Goal: Transaction & Acquisition: Purchase product/service

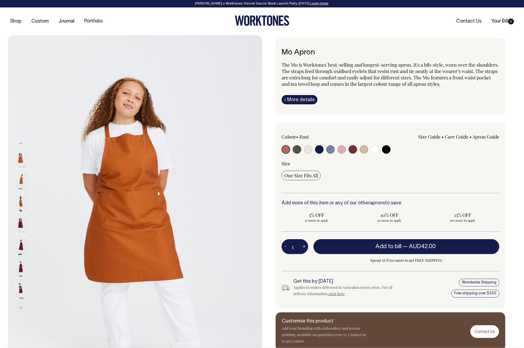
click at [297, 149] on input "radio" at bounding box center [297, 149] width 9 height 9
radio input "true"
select select "Olive"
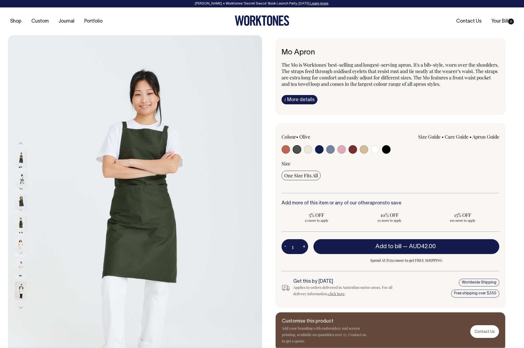
click at [319, 150] on input "radio" at bounding box center [319, 149] width 9 height 9
radio input "true"
select select "Dark Navy"
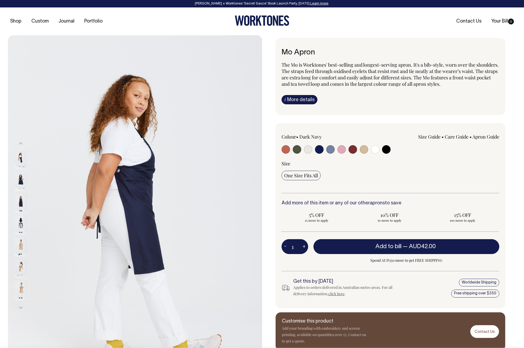
click at [331, 150] on input "radio" at bounding box center [330, 149] width 9 height 9
radio input "true"
select select "Blue/Grey"
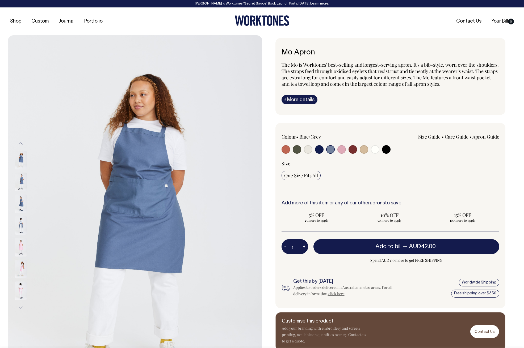
click at [296, 150] on input "radio" at bounding box center [297, 149] width 9 height 9
radio input "true"
select select "Olive"
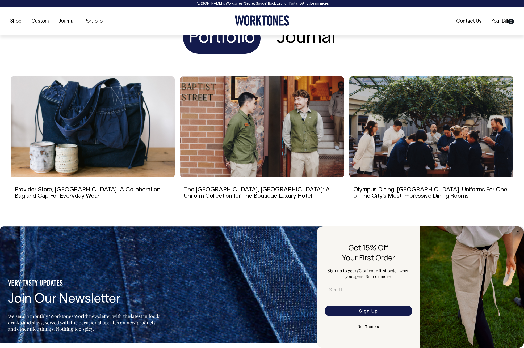
scroll to position [1056, 0]
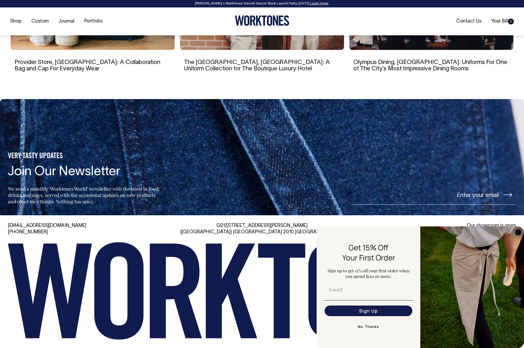
click at [517, 234] on circle "Close dialog" at bounding box center [518, 232] width 6 height 6
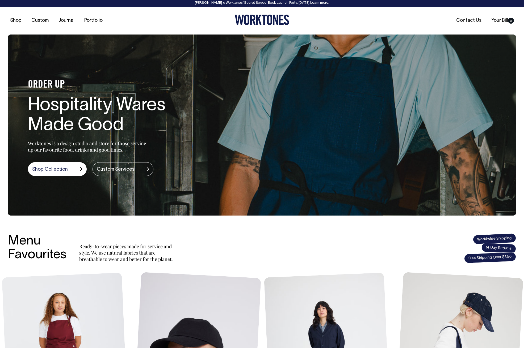
scroll to position [0, 0]
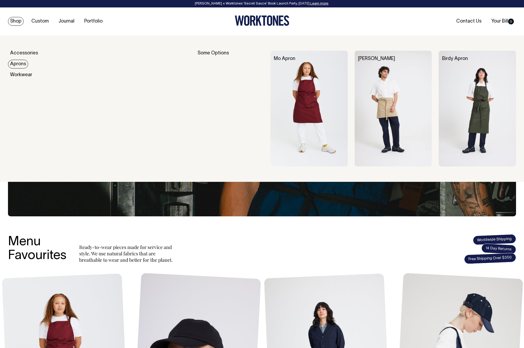
click at [19, 65] on link "Aprons" at bounding box center [18, 64] width 20 height 9
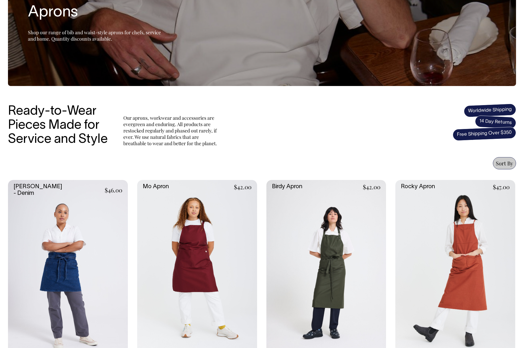
scroll to position [85, 0]
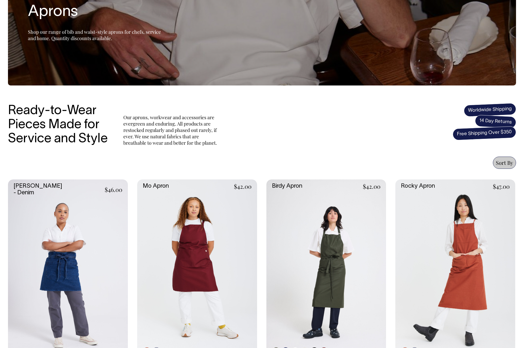
click at [333, 219] on link at bounding box center [326, 270] width 120 height 180
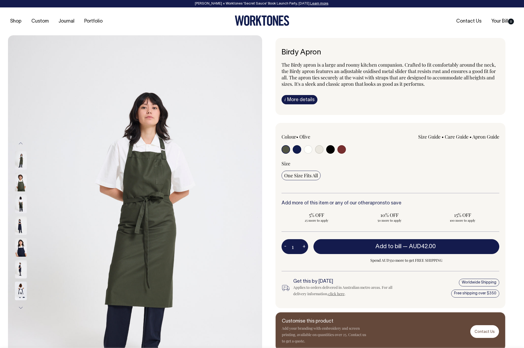
drag, startPoint x: 15, startPoint y: 204, endPoint x: 22, endPoint y: 203, distance: 7.3
click at [15, 204] on img at bounding box center [21, 204] width 12 height 19
